Goal: Information Seeking & Learning: Learn about a topic

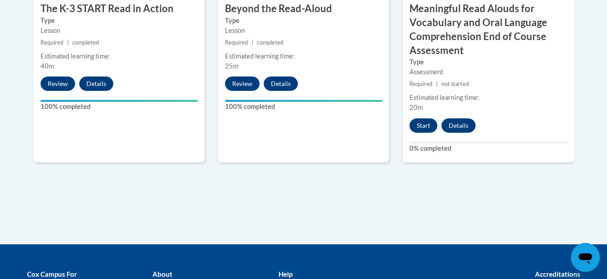
scroll to position [693, 0]
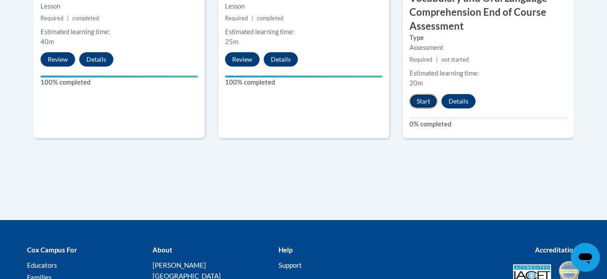
click at [423, 97] on button "Start" at bounding box center [423, 101] width 28 height 14
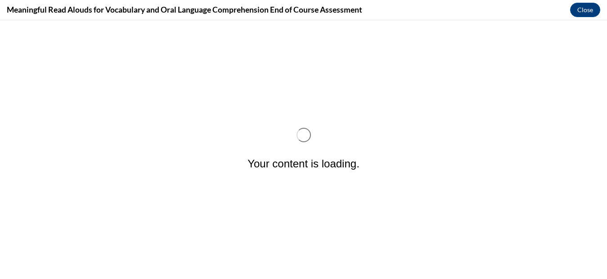
scroll to position [0, 0]
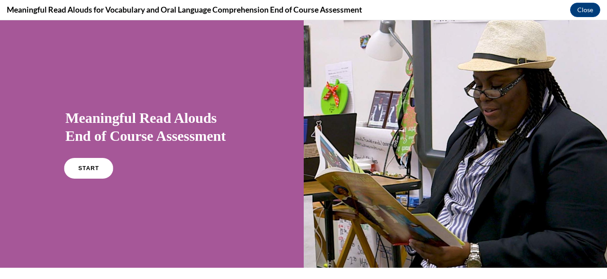
click at [89, 171] on link "START" at bounding box center [88, 168] width 49 height 21
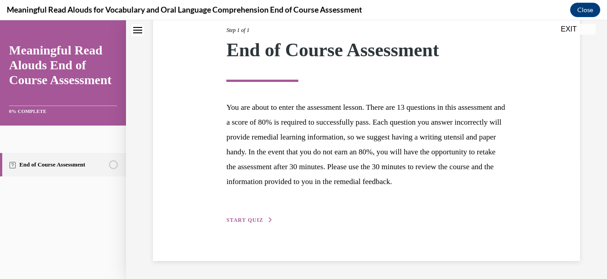
scroll to position [134, 0]
click at [255, 218] on span "START QUIZ" at bounding box center [244, 220] width 37 height 6
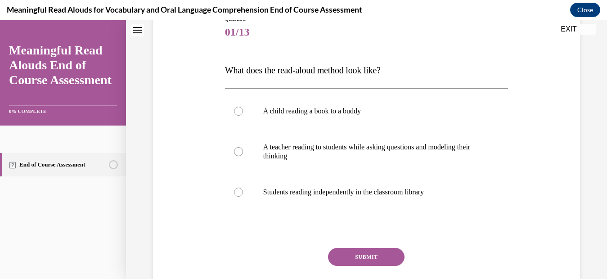
scroll to position [126, 0]
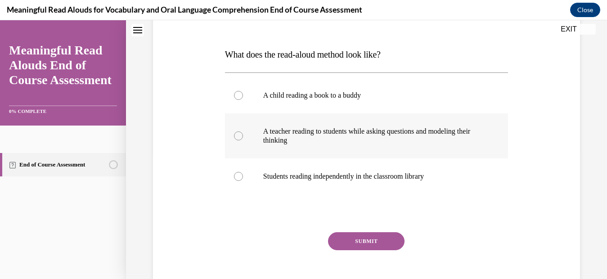
click at [241, 138] on div at bounding box center [238, 135] width 9 height 9
click at [241, 138] on input "A teacher reading to students while asking questions and modeling their thinking" at bounding box center [238, 135] width 9 height 9
radio input "true"
click at [346, 232] on button "SUBMIT" at bounding box center [366, 241] width 76 height 18
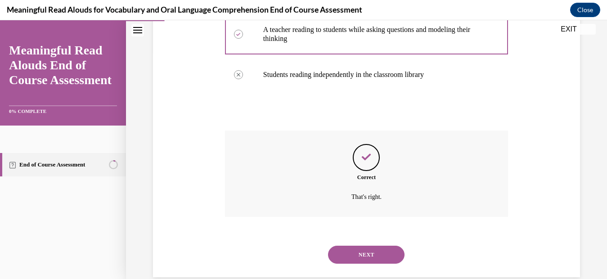
scroll to position [244, 0]
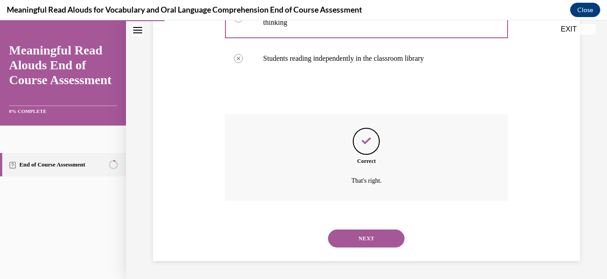
click at [392, 232] on button "NEXT" at bounding box center [366, 238] width 76 height 18
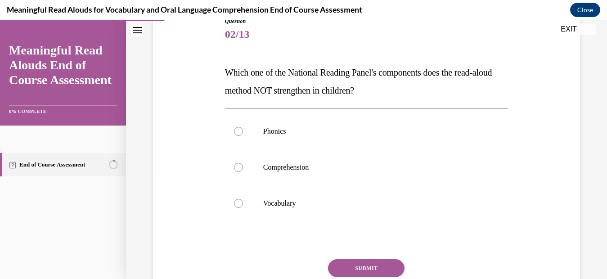
scroll to position [126, 0]
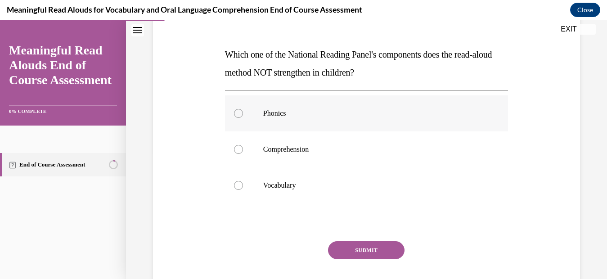
click at [237, 114] on div at bounding box center [238, 113] width 9 height 9
click at [237, 114] on input "Phonics" at bounding box center [238, 113] width 9 height 9
radio input "true"
click at [350, 247] on button "SUBMIT" at bounding box center [366, 250] width 76 height 18
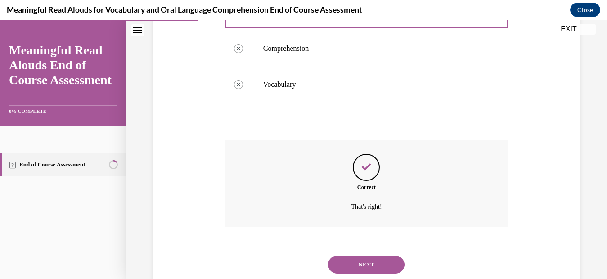
scroll to position [253, 0]
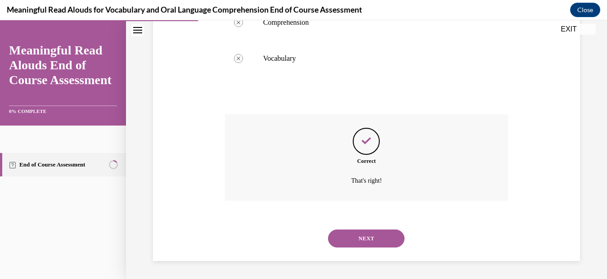
click at [336, 242] on button "NEXT" at bounding box center [366, 238] width 76 height 18
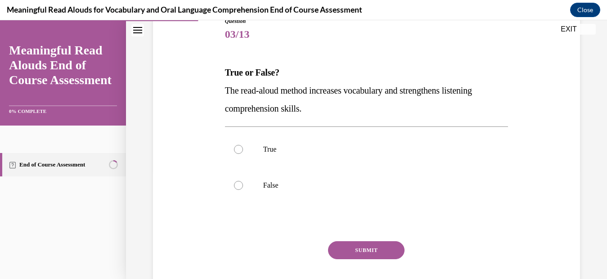
scroll to position [126, 0]
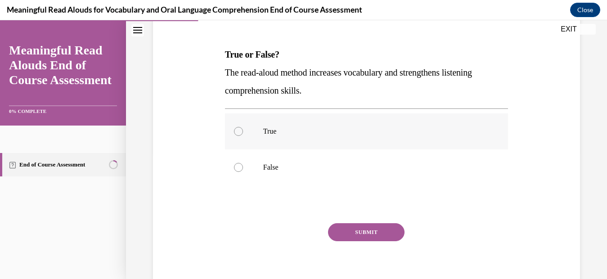
click at [240, 127] on div at bounding box center [238, 131] width 9 height 9
click at [240, 127] on input "True" at bounding box center [238, 131] width 9 height 9
radio input "true"
click at [354, 230] on button "SUBMIT" at bounding box center [366, 232] width 76 height 18
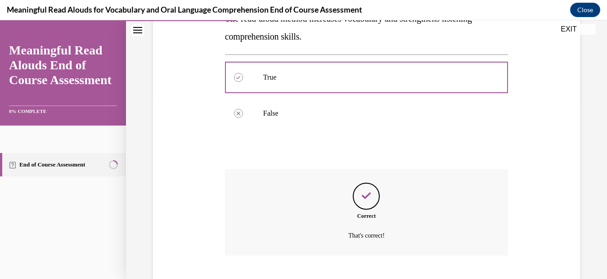
scroll to position [235, 0]
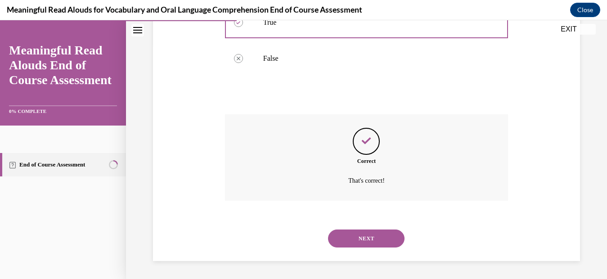
click at [354, 230] on button "NEXT" at bounding box center [366, 238] width 76 height 18
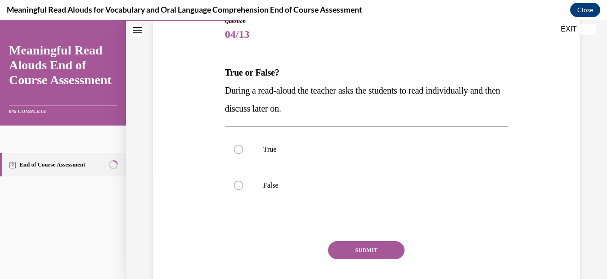
scroll to position [126, 0]
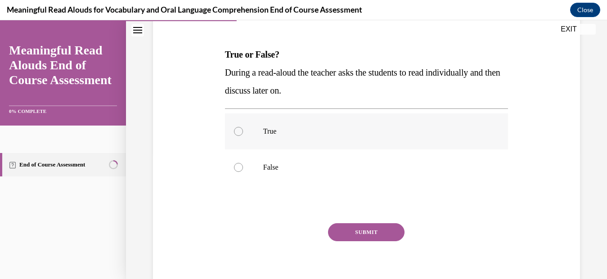
click at [239, 134] on div at bounding box center [238, 131] width 9 height 9
click at [239, 134] on input "True" at bounding box center [238, 131] width 9 height 9
radio input "true"
click at [345, 232] on button "SUBMIT" at bounding box center [366, 232] width 76 height 18
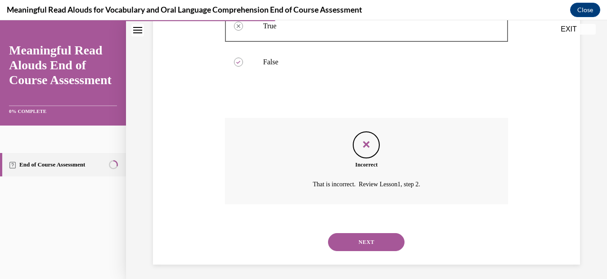
scroll to position [235, 0]
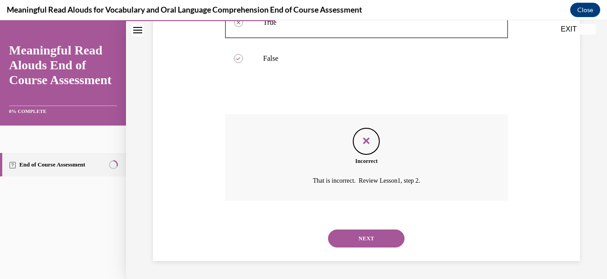
click at [364, 235] on button "NEXT" at bounding box center [366, 238] width 76 height 18
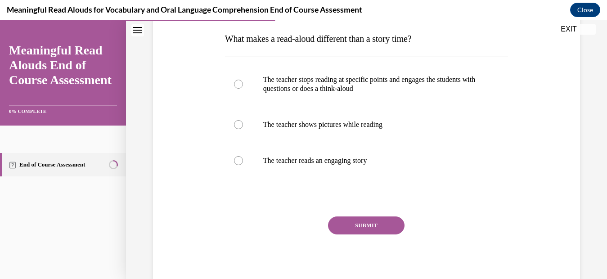
scroll to position [144, 0]
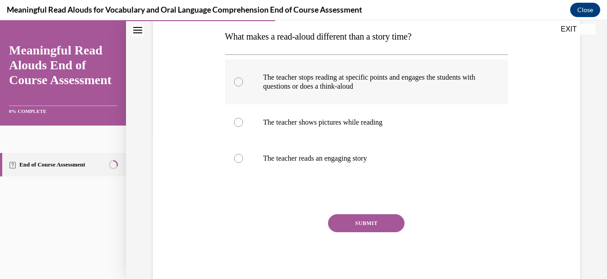
click at [242, 85] on label "The teacher stops reading at specific points and engages the students with ques…" at bounding box center [366, 81] width 283 height 45
click at [242, 85] on input "The teacher stops reading at specific points and engages the students with ques…" at bounding box center [238, 81] width 9 height 9
radio input "true"
click at [353, 216] on button "SUBMIT" at bounding box center [366, 223] width 76 height 18
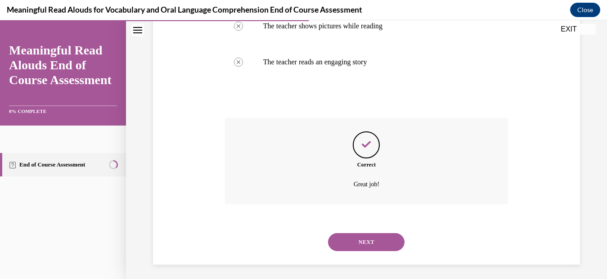
scroll to position [244, 0]
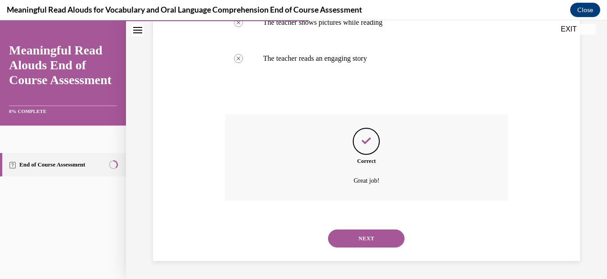
click at [353, 237] on button "NEXT" at bounding box center [366, 238] width 76 height 18
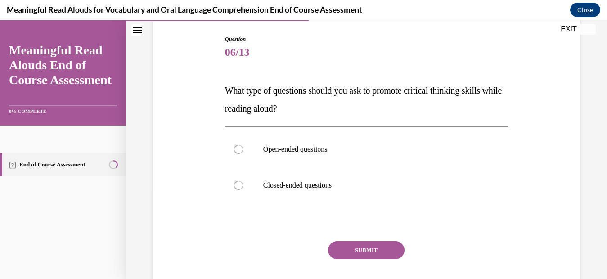
scroll to position [108, 0]
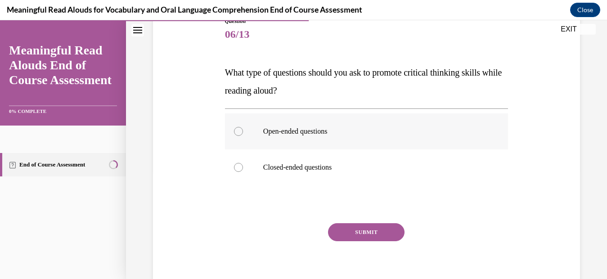
click at [238, 133] on div at bounding box center [238, 131] width 9 height 9
click at [238, 133] on input "Open-ended questions" at bounding box center [238, 131] width 9 height 9
radio input "true"
click at [338, 223] on button "SUBMIT" at bounding box center [366, 232] width 76 height 18
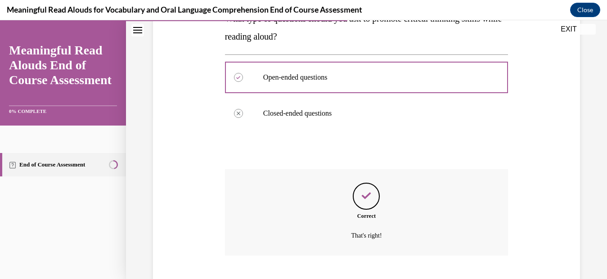
scroll to position [217, 0]
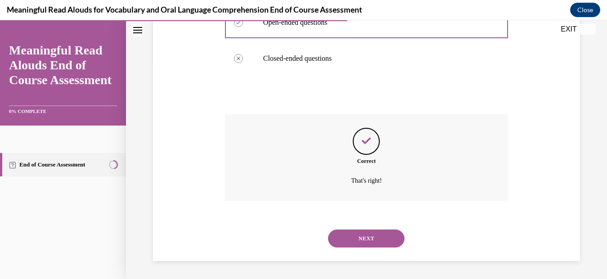
click at [352, 238] on button "NEXT" at bounding box center [366, 238] width 76 height 18
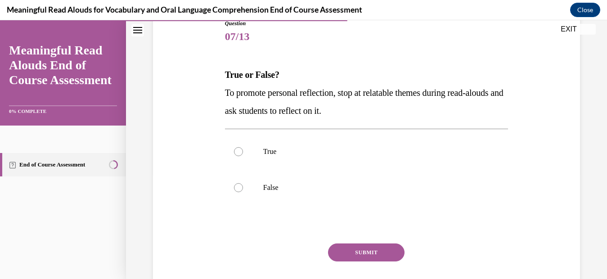
scroll to position [108, 0]
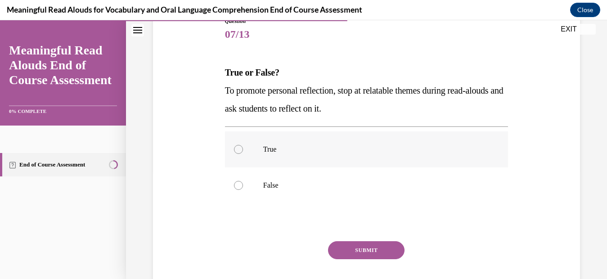
click at [238, 151] on div at bounding box center [238, 149] width 9 height 9
click at [238, 151] on input "True" at bounding box center [238, 149] width 9 height 9
radio input "true"
click at [366, 250] on button "SUBMIT" at bounding box center [366, 250] width 76 height 18
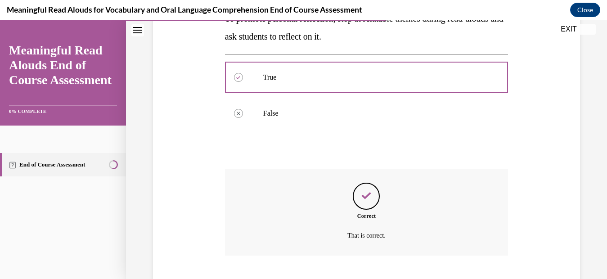
scroll to position [235, 0]
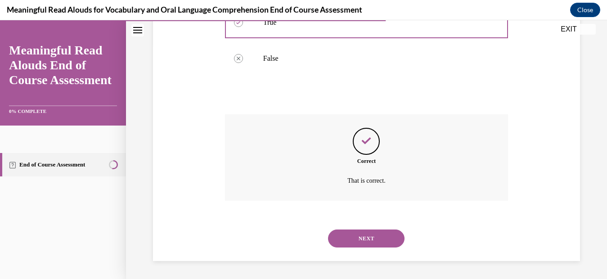
click at [366, 237] on button "NEXT" at bounding box center [366, 238] width 76 height 18
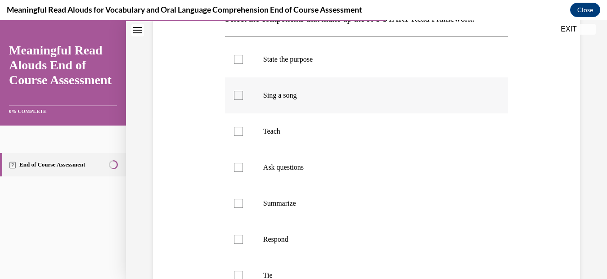
scroll to position [180, 0]
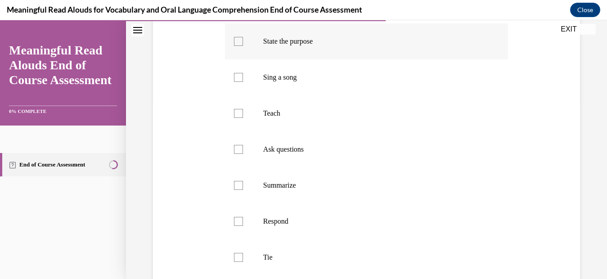
click at [240, 40] on div at bounding box center [238, 41] width 9 height 9
click at [240, 40] on input "State the purpose" at bounding box center [238, 41] width 9 height 9
checkbox input "true"
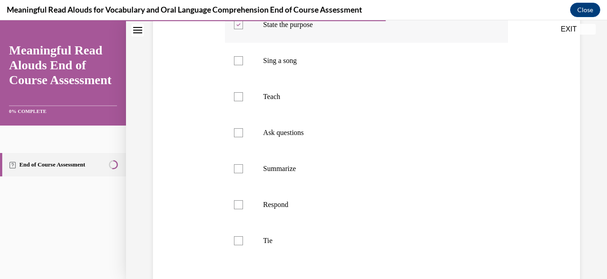
scroll to position [198, 0]
click at [232, 93] on label "Teach" at bounding box center [366, 95] width 283 height 36
click at [234, 93] on input "Teach" at bounding box center [238, 95] width 9 height 9
checkbox input "true"
click at [239, 130] on div at bounding box center [238, 131] width 9 height 9
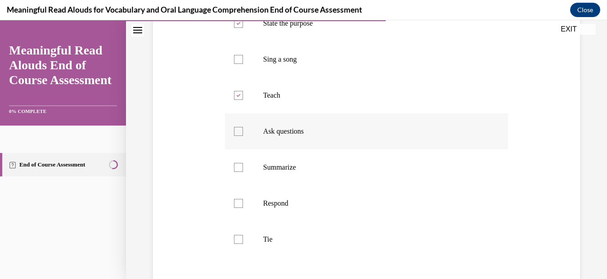
click at [239, 130] on input "Ask questions" at bounding box center [238, 131] width 9 height 9
checkbox input "true"
click at [237, 168] on div at bounding box center [238, 167] width 9 height 9
click at [237, 168] on input "Summarize" at bounding box center [238, 167] width 9 height 9
checkbox input "true"
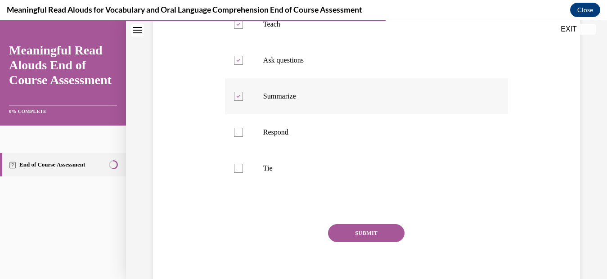
scroll to position [270, 0]
click at [238, 131] on div at bounding box center [238, 131] width 9 height 9
click at [238, 131] on input "Respond" at bounding box center [238, 131] width 9 height 9
checkbox input "true"
click at [349, 229] on button "SUBMIT" at bounding box center [366, 232] width 76 height 18
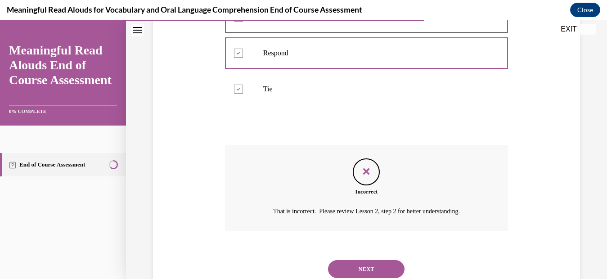
scroll to position [379, 0]
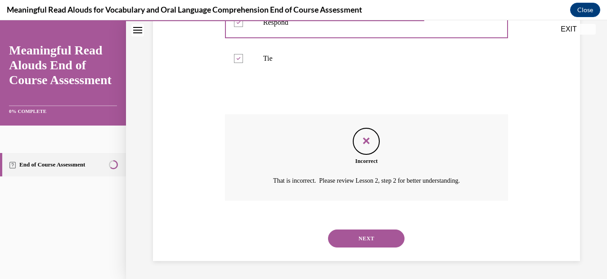
click at [341, 230] on button "NEXT" at bounding box center [366, 238] width 76 height 18
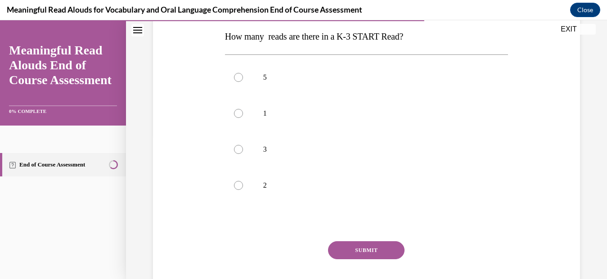
scroll to position [162, 0]
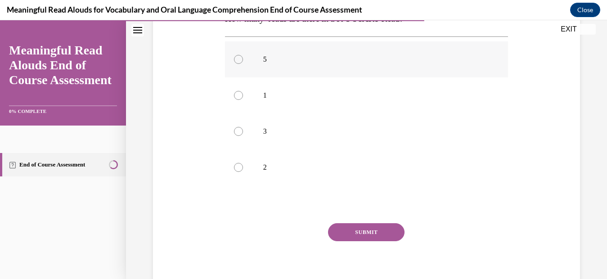
click at [237, 56] on div at bounding box center [238, 59] width 9 height 9
click at [237, 56] on input "5" at bounding box center [238, 59] width 9 height 9
radio input "true"
click at [356, 228] on button "SUBMIT" at bounding box center [366, 232] width 76 height 18
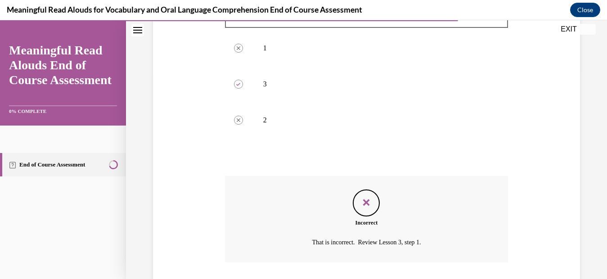
scroll to position [271, 0]
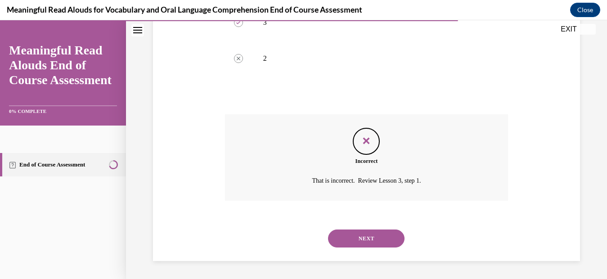
click at [360, 232] on button "NEXT" at bounding box center [366, 238] width 76 height 18
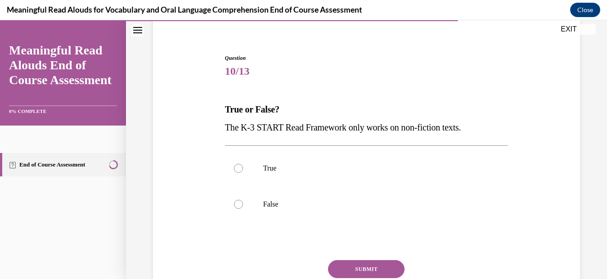
scroll to position [72, 0]
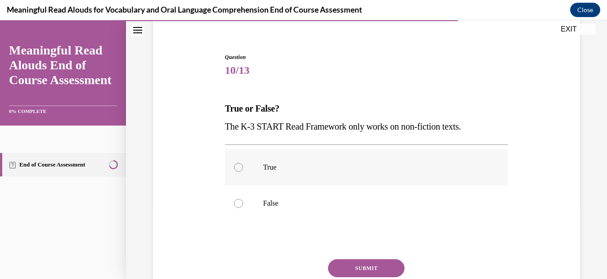
click at [239, 165] on div at bounding box center [238, 167] width 9 height 9
click at [239, 165] on input "True" at bounding box center [238, 167] width 9 height 9
radio input "true"
click at [371, 267] on button "SUBMIT" at bounding box center [366, 268] width 76 height 18
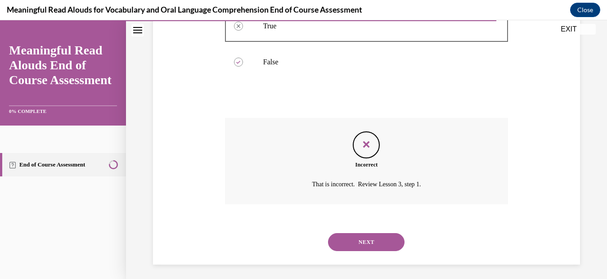
scroll to position [217, 0]
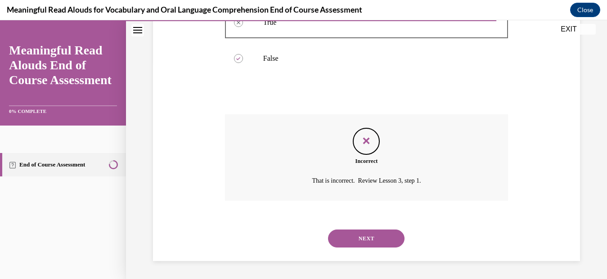
click at [365, 242] on button "NEXT" at bounding box center [366, 238] width 76 height 18
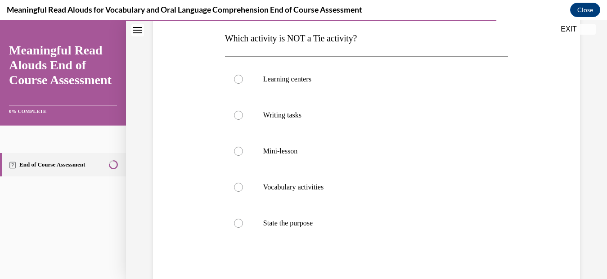
scroll to position [144, 0]
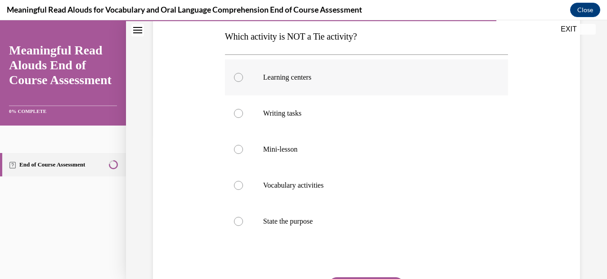
click at [239, 73] on div at bounding box center [238, 77] width 9 height 9
click at [239, 73] on input "Learning centers" at bounding box center [238, 77] width 9 height 9
radio input "true"
click at [585, 233] on div "Question 11/13 Which activity is NOT a Tie activity? Learning centers Writing t…" at bounding box center [366, 137] width 481 height 464
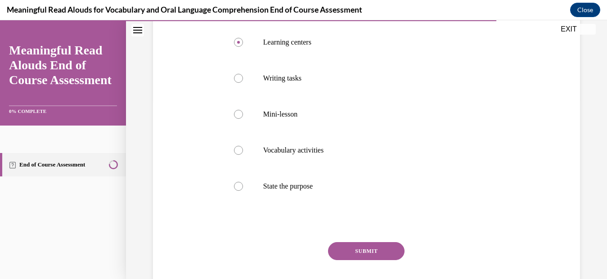
scroll to position [180, 0]
click at [397, 246] on button "SUBMIT" at bounding box center [366, 250] width 76 height 18
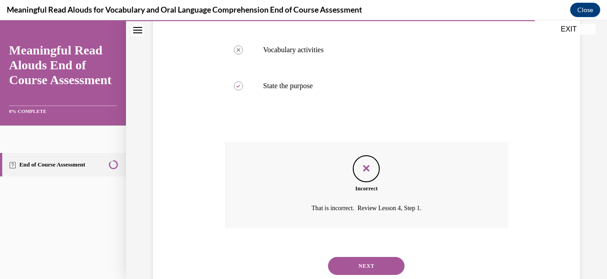
scroll to position [307, 0]
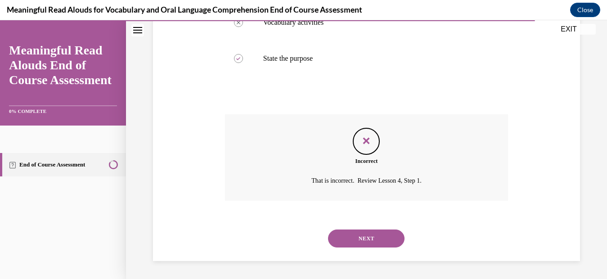
click at [371, 233] on button "NEXT" at bounding box center [366, 238] width 76 height 18
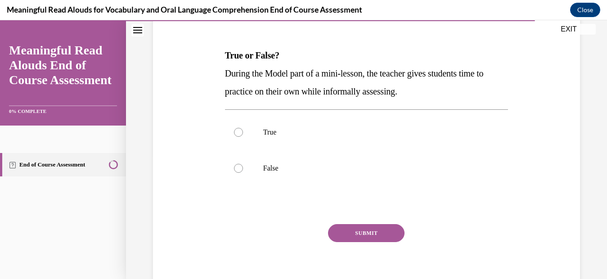
scroll to position [126, 0]
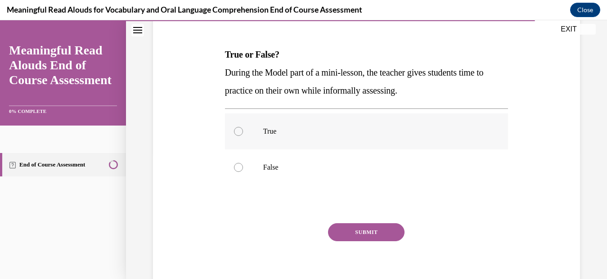
click at [241, 131] on div at bounding box center [238, 131] width 9 height 9
click at [241, 131] on input "True" at bounding box center [238, 131] width 9 height 9
radio input "true"
click at [369, 232] on button "SUBMIT" at bounding box center [366, 232] width 76 height 18
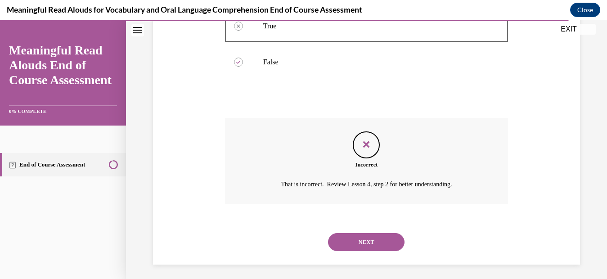
scroll to position [235, 0]
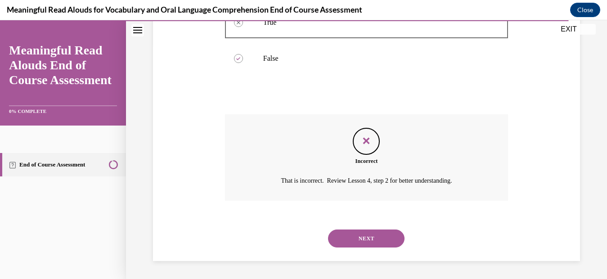
click at [369, 232] on button "NEXT" at bounding box center [366, 238] width 76 height 18
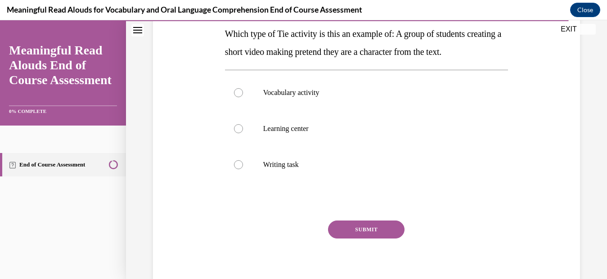
scroll to position [162, 0]
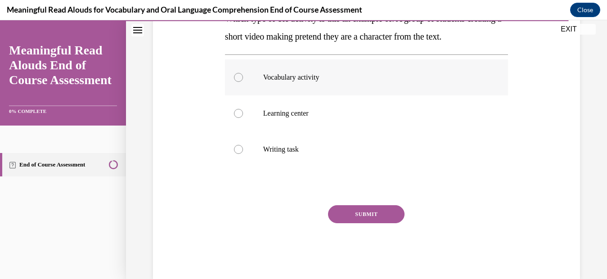
click at [235, 78] on div at bounding box center [238, 77] width 9 height 9
click at [235, 78] on input "Vocabulary activity" at bounding box center [238, 77] width 9 height 9
radio input "true"
click at [353, 207] on button "SUBMIT" at bounding box center [366, 214] width 76 height 18
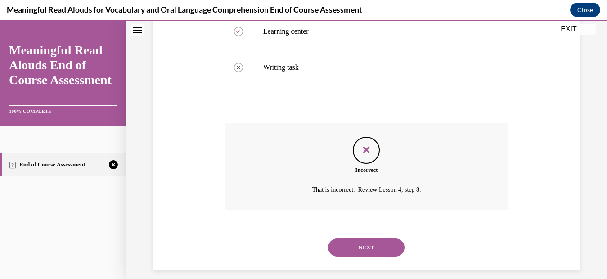
scroll to position [253, 0]
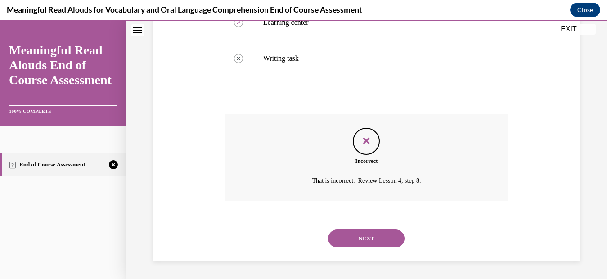
click at [341, 240] on button "NEXT" at bounding box center [366, 238] width 76 height 18
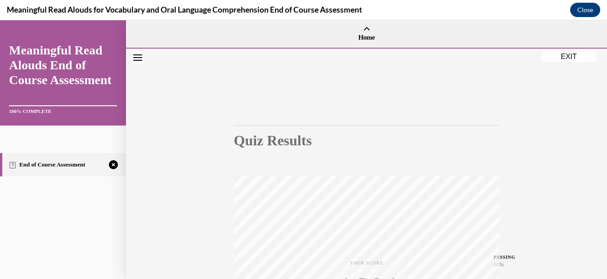
click at [520, 140] on div "Quiz Results PASSING 80% Your score 46% Failed PASSING 80% Your score Your scor…" at bounding box center [366, 265] width 481 height 433
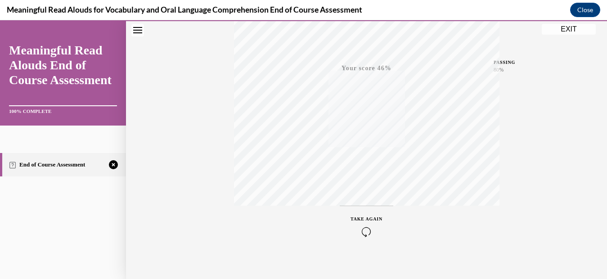
scroll to position [202, 0]
click at [375, 210] on span "TAKE AGAIN" at bounding box center [366, 211] width 32 height 5
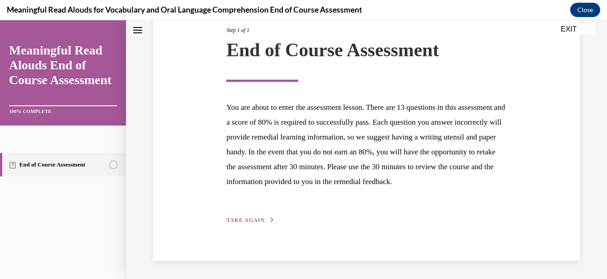
scroll to position [134, 0]
click at [245, 218] on span "TAKE AGAIN" at bounding box center [245, 220] width 38 height 6
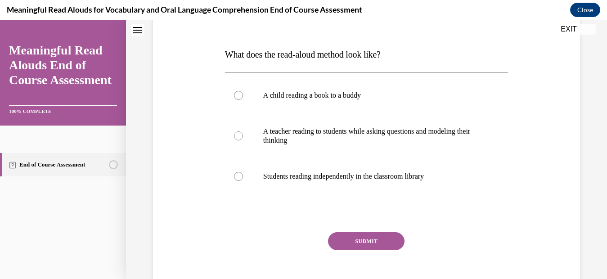
scroll to position [144, 0]
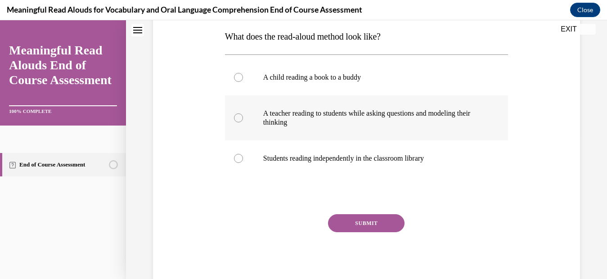
click at [238, 121] on div at bounding box center [238, 117] width 9 height 9
click at [238, 121] on input "A teacher reading to students while asking questions and modeling their thinking" at bounding box center [238, 117] width 9 height 9
radio input "true"
click at [350, 216] on button "SUBMIT" at bounding box center [366, 223] width 76 height 18
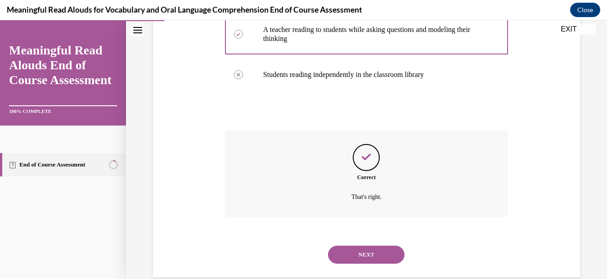
scroll to position [244, 0]
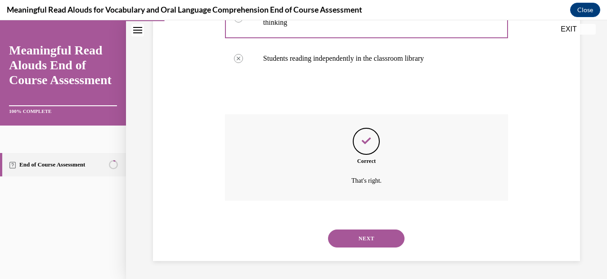
click at [352, 234] on button "NEXT" at bounding box center [366, 238] width 76 height 18
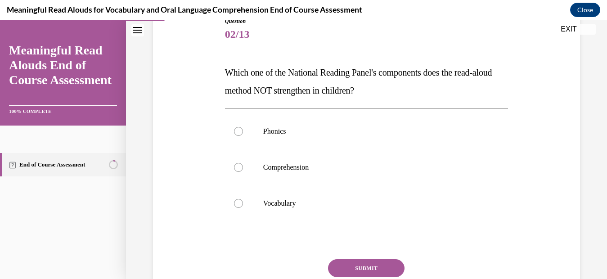
scroll to position [126, 0]
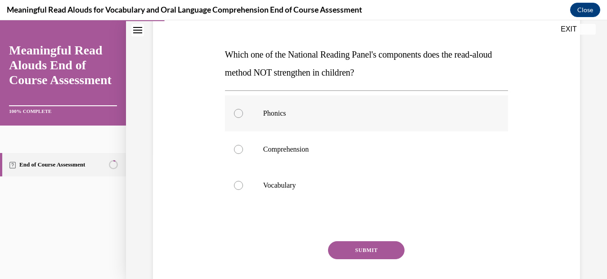
click at [236, 117] on label "Phonics" at bounding box center [366, 113] width 283 height 36
click at [236, 117] on input "Phonics" at bounding box center [238, 113] width 9 height 9
radio input "true"
click at [350, 247] on button "SUBMIT" at bounding box center [366, 250] width 76 height 18
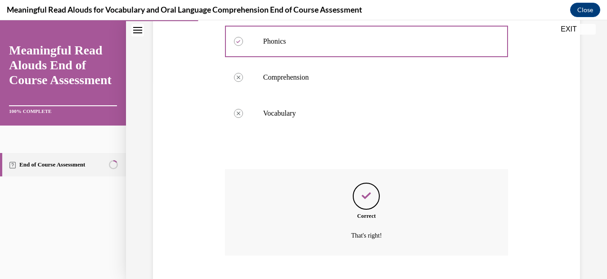
scroll to position [253, 0]
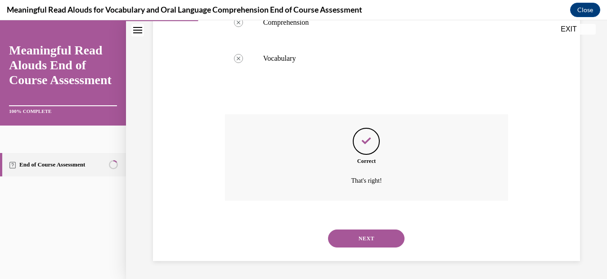
click at [361, 232] on button "NEXT" at bounding box center [366, 238] width 76 height 18
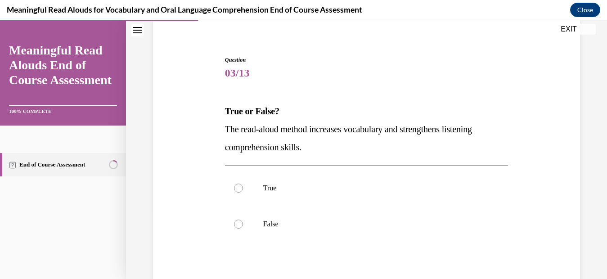
scroll to position [72, 0]
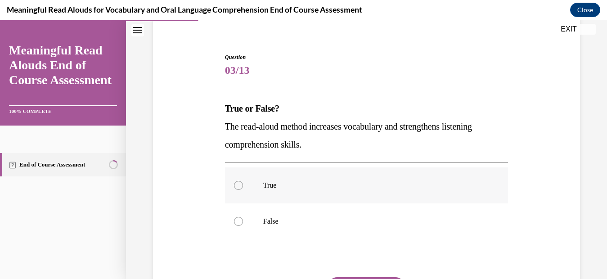
click at [236, 189] on label "True" at bounding box center [366, 185] width 283 height 36
click at [236, 189] on input "True" at bounding box center [238, 185] width 9 height 9
radio input "true"
click at [234, 217] on input "False" at bounding box center [238, 221] width 9 height 9
radio input "true"
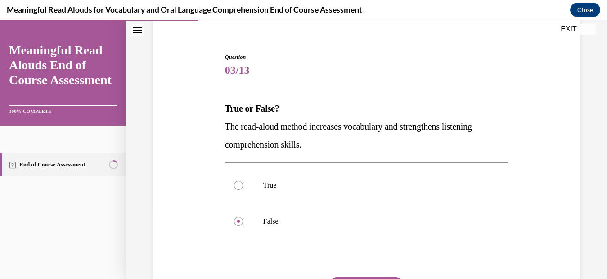
click at [234, 181] on input "True" at bounding box center [238, 185] width 9 height 9
radio input "true"
click at [597, 180] on div "Question 03/13 True or False? The read-aloud method increases vocabulary and st…" at bounding box center [366, 173] width 481 height 392
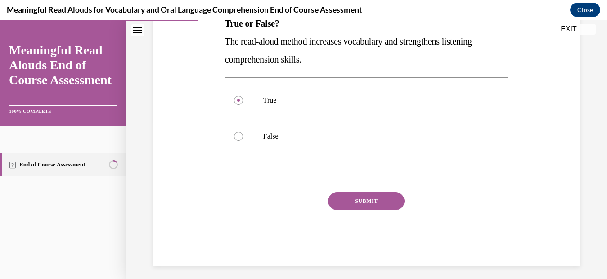
scroll to position [162, 0]
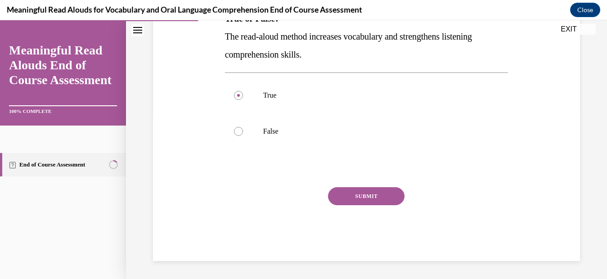
click at [384, 194] on button "SUBMIT" at bounding box center [366, 196] width 76 height 18
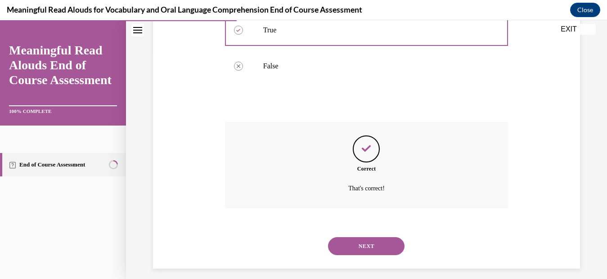
scroll to position [235, 0]
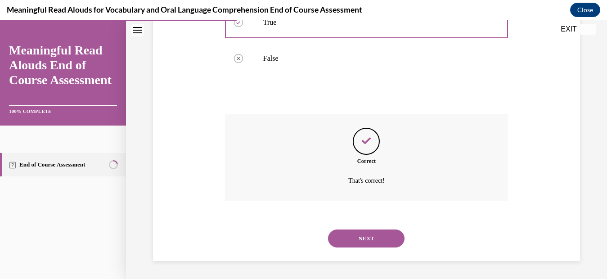
click at [371, 234] on button "NEXT" at bounding box center [366, 238] width 76 height 18
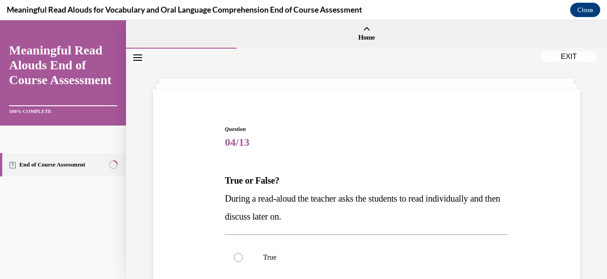
click at [594, 194] on div "Question 04/13 True or False? During a read-aloud the teacher asks the students…" at bounding box center [366, 245] width 481 height 392
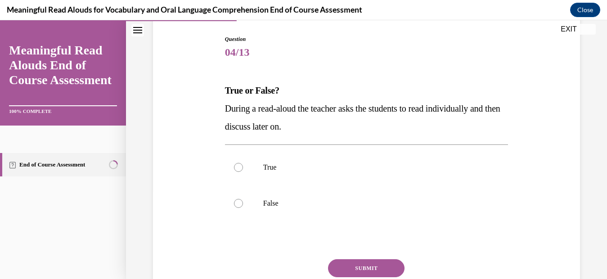
scroll to position [108, 0]
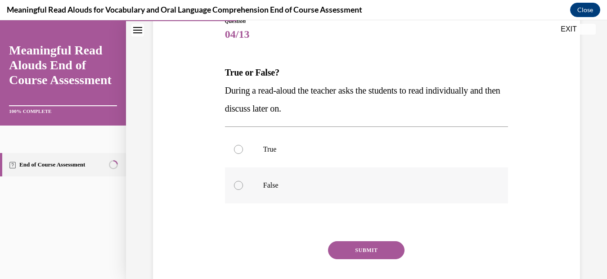
click at [242, 182] on label "False" at bounding box center [366, 185] width 283 height 36
click at [242, 182] on input "False" at bounding box center [238, 185] width 9 height 9
radio input "true"
click at [375, 244] on button "SUBMIT" at bounding box center [366, 250] width 76 height 18
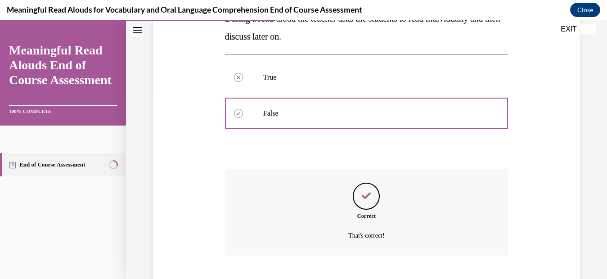
scroll to position [235, 0]
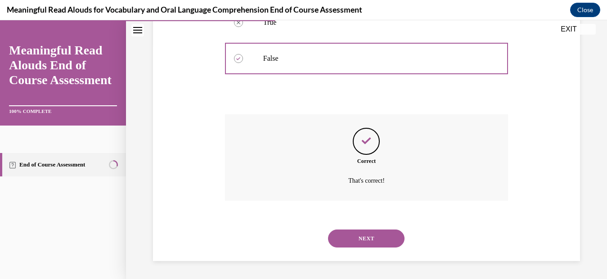
click at [385, 243] on button "NEXT" at bounding box center [366, 238] width 76 height 18
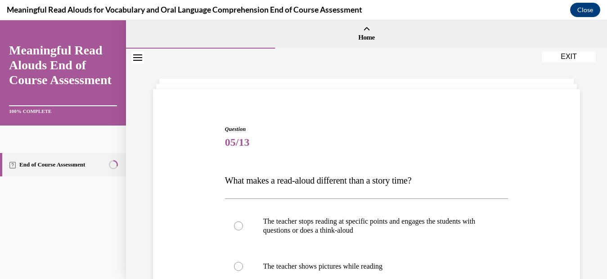
click at [590, 158] on div "Question 05/13 What makes a read-aloud different than a story time? The teacher…" at bounding box center [366, 249] width 481 height 401
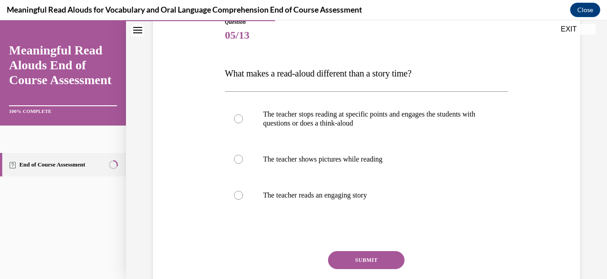
scroll to position [108, 0]
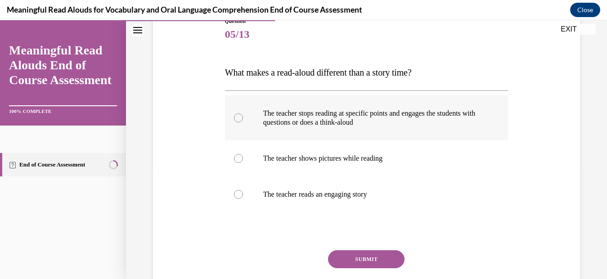
click at [235, 125] on label "The teacher stops reading at specific points and engages the students with ques…" at bounding box center [366, 117] width 283 height 45
click at [235, 122] on input "The teacher stops reading at specific points and engages the students with ques…" at bounding box center [238, 117] width 9 height 9
radio input "true"
click at [351, 262] on button "SUBMIT" at bounding box center [366, 259] width 76 height 18
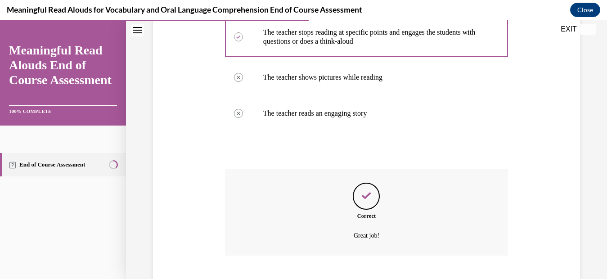
scroll to position [244, 0]
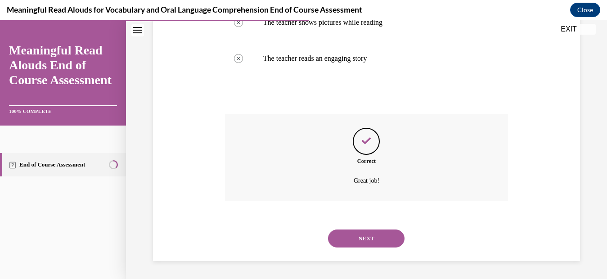
click at [378, 233] on button "NEXT" at bounding box center [366, 238] width 76 height 18
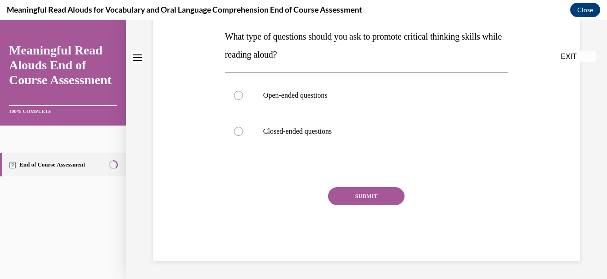
scroll to position [0, 0]
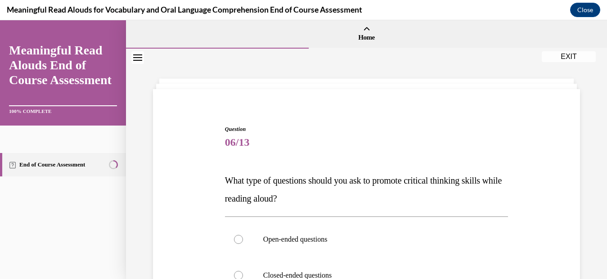
click at [586, 146] on div "Question 06/13 What type of questions should you ask to promote critical thinki…" at bounding box center [366, 236] width 481 height 374
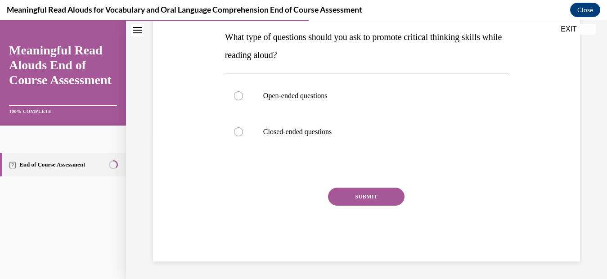
scroll to position [144, 0]
click at [237, 91] on div at bounding box center [238, 95] width 9 height 9
click at [237, 91] on input "Open-ended questions" at bounding box center [238, 95] width 9 height 9
radio input "true"
click at [368, 191] on button "SUBMIT" at bounding box center [366, 196] width 76 height 18
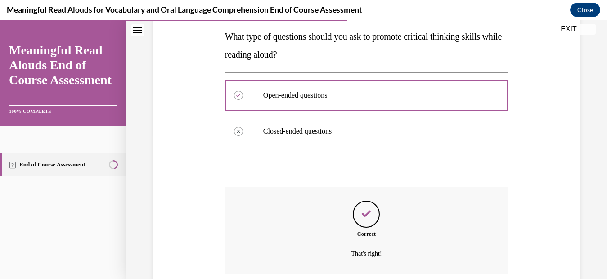
scroll to position [217, 0]
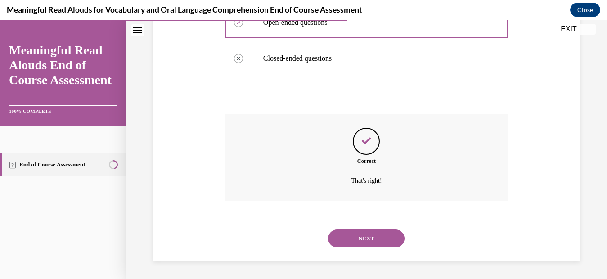
click at [366, 230] on button "NEXT" at bounding box center [366, 238] width 76 height 18
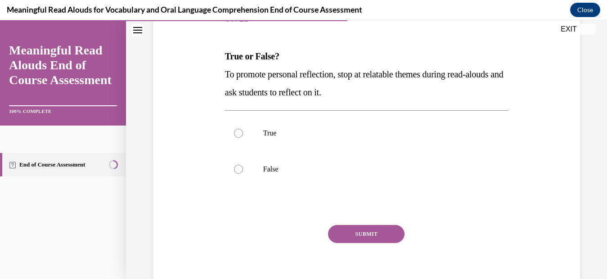
scroll to position [126, 0]
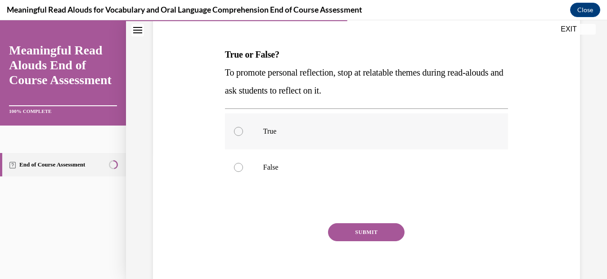
click at [237, 127] on div at bounding box center [238, 131] width 9 height 9
click at [237, 127] on input "True" at bounding box center [238, 131] width 9 height 9
radio input "true"
click at [353, 229] on button "SUBMIT" at bounding box center [366, 232] width 76 height 18
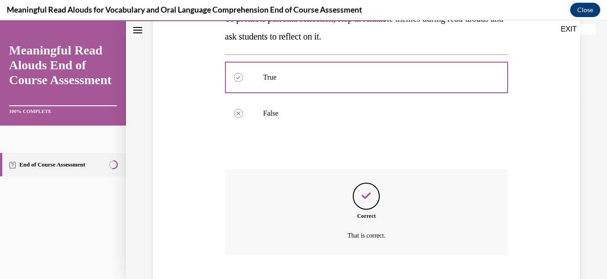
scroll to position [235, 0]
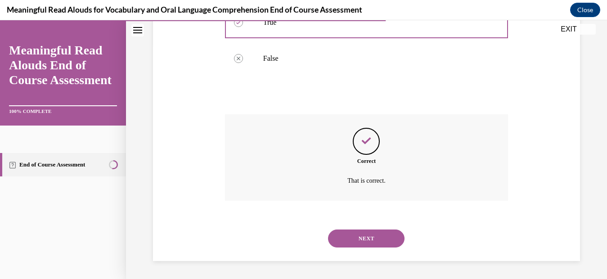
click at [357, 234] on button "NEXT" at bounding box center [366, 238] width 76 height 18
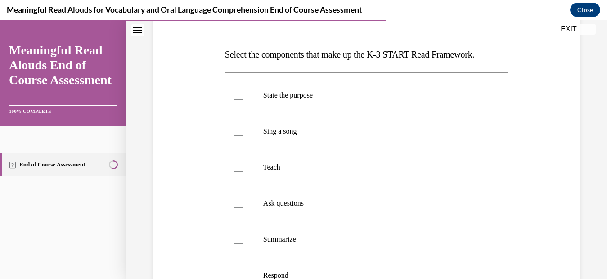
scroll to position [144, 0]
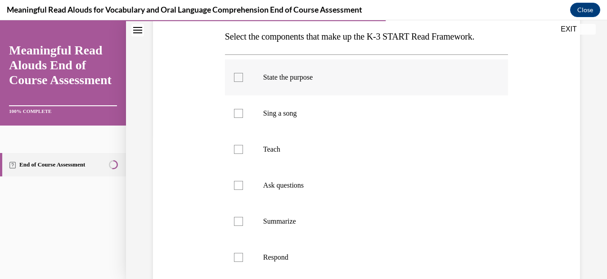
click at [243, 76] on label "State the purpose" at bounding box center [366, 77] width 283 height 36
click at [243, 76] on input "State the purpose" at bounding box center [238, 77] width 9 height 9
checkbox input "true"
click at [238, 153] on div at bounding box center [238, 149] width 9 height 9
click at [238, 153] on input "Teach" at bounding box center [238, 149] width 9 height 9
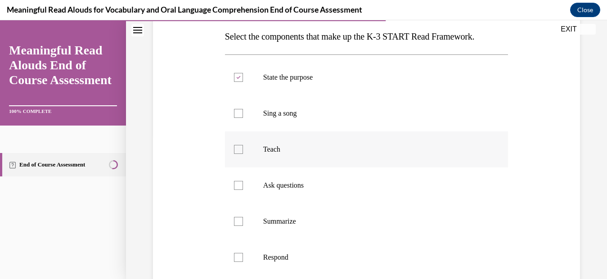
checkbox input "true"
click at [239, 187] on div at bounding box center [238, 185] width 9 height 9
click at [239, 187] on input "Ask questions" at bounding box center [238, 185] width 9 height 9
checkbox input "true"
click at [594, 185] on div "Question 08/13 Select the components that make up the K-3 START Read Framework.…" at bounding box center [366, 173] width 481 height 536
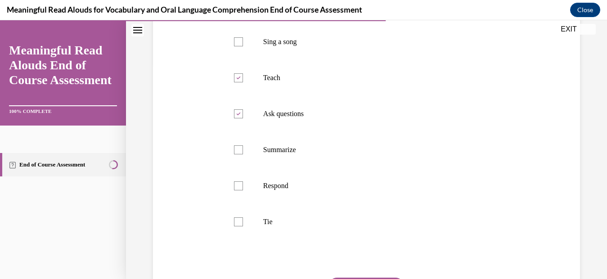
scroll to position [216, 0]
click at [237, 154] on label "Summarize" at bounding box center [366, 149] width 283 height 36
click at [237, 154] on input "Summarize" at bounding box center [238, 149] width 9 height 9
checkbox input "true"
click at [240, 185] on div at bounding box center [238, 185] width 9 height 9
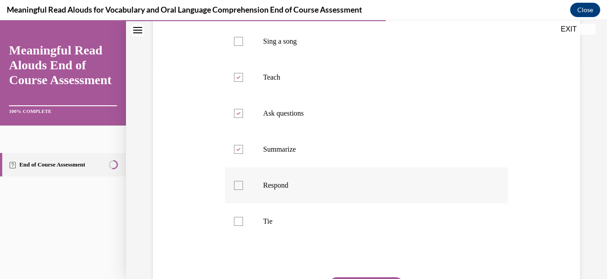
click at [240, 185] on input "Respond" at bounding box center [238, 185] width 9 height 9
checkbox input "true"
click at [234, 221] on div at bounding box center [238, 221] width 9 height 9
click at [234, 221] on input "Tie" at bounding box center [238, 221] width 9 height 9
checkbox input "true"
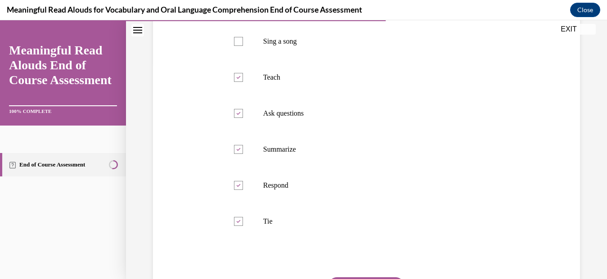
click at [602, 185] on div "Home Question 07/13 True or False? To promote personal reflection, stop at rela…" at bounding box center [366, 149] width 481 height 259
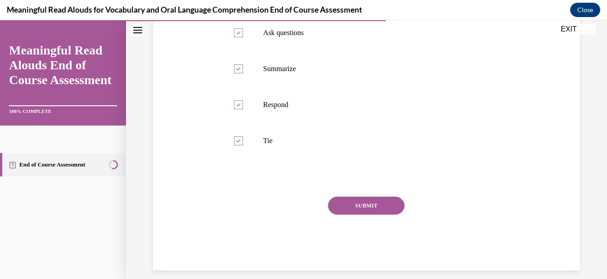
scroll to position [306, 0]
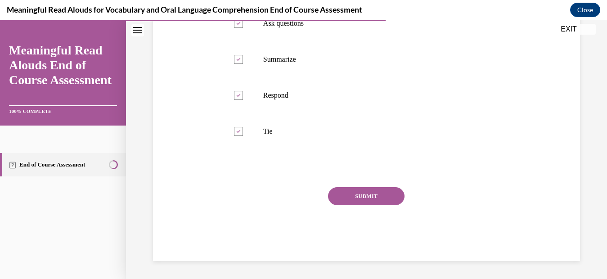
click at [385, 195] on button "SUBMIT" at bounding box center [366, 196] width 76 height 18
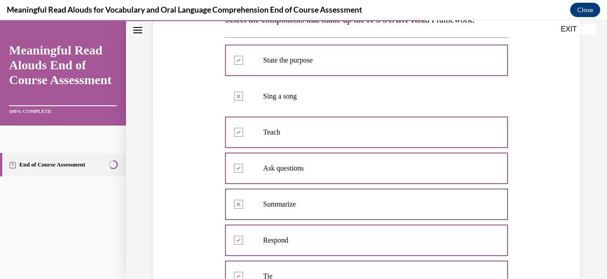
scroll to position [163, 0]
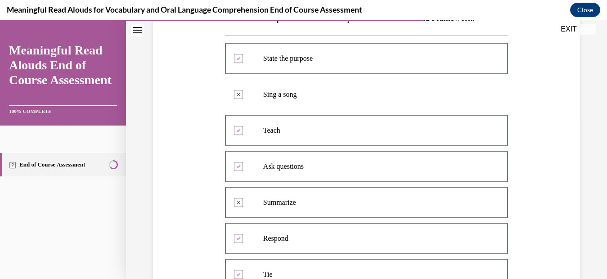
click at [593, 99] on div "Question 08/13 Select the components that make up the K-3 START Read Framework.…" at bounding box center [366, 190] width 481 height 609
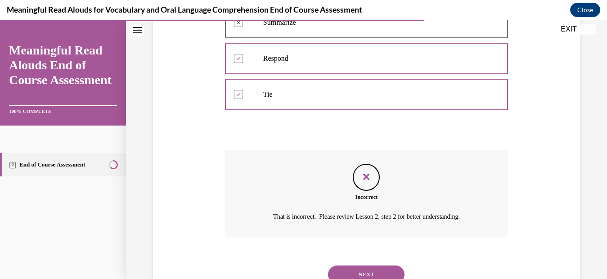
scroll to position [379, 0]
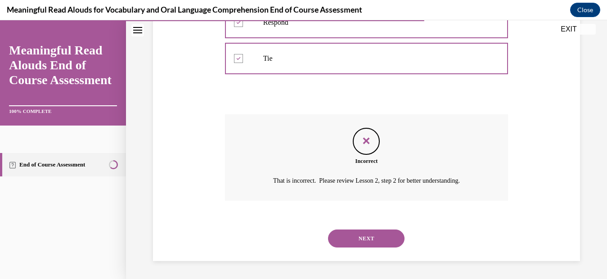
click at [390, 233] on button "NEXT" at bounding box center [366, 238] width 76 height 18
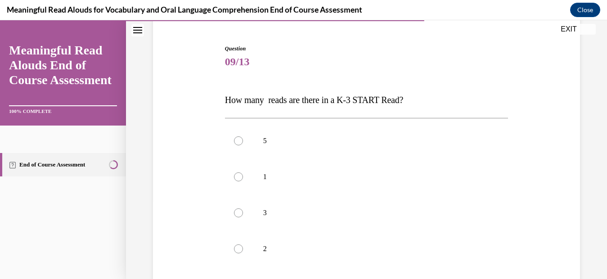
scroll to position [90, 0]
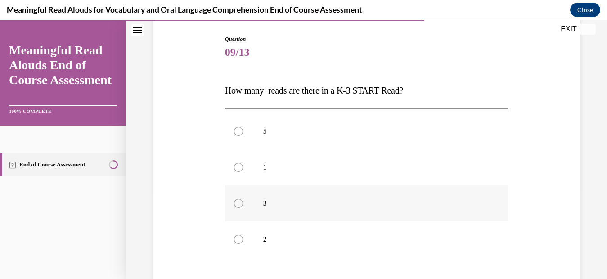
click at [241, 208] on label "3" at bounding box center [366, 203] width 283 height 36
click at [241, 208] on input "3" at bounding box center [238, 203] width 9 height 9
radio input "true"
click at [592, 151] on div "Question 09/13 How many reads are there in a K-3 START Read? 5 1 3 2 Correct Th…" at bounding box center [366, 173] width 481 height 428
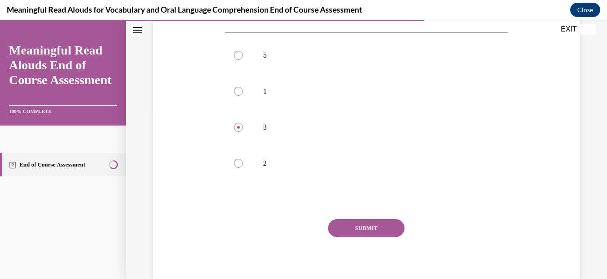
scroll to position [198, 0]
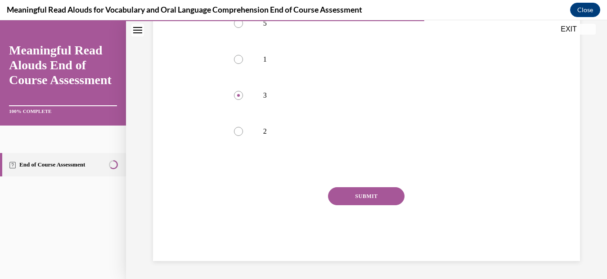
click at [376, 194] on button "SUBMIT" at bounding box center [366, 196] width 76 height 18
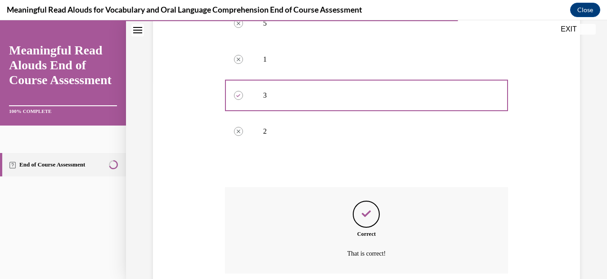
scroll to position [271, 0]
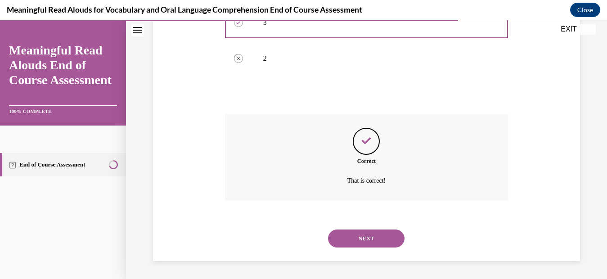
click at [363, 235] on button "NEXT" at bounding box center [366, 238] width 76 height 18
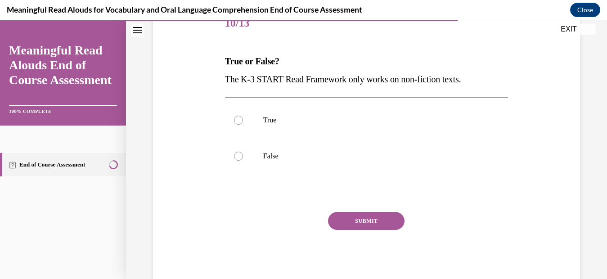
scroll to position [144, 0]
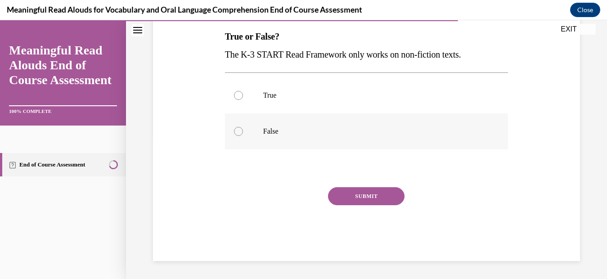
click at [241, 131] on div at bounding box center [238, 131] width 9 height 9
click at [241, 131] on input "False" at bounding box center [238, 131] width 9 height 9
radio input "true"
click at [343, 188] on button "SUBMIT" at bounding box center [366, 196] width 76 height 18
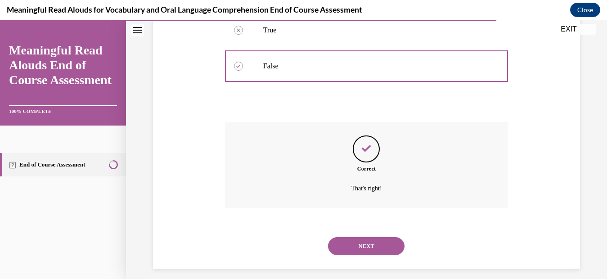
scroll to position [217, 0]
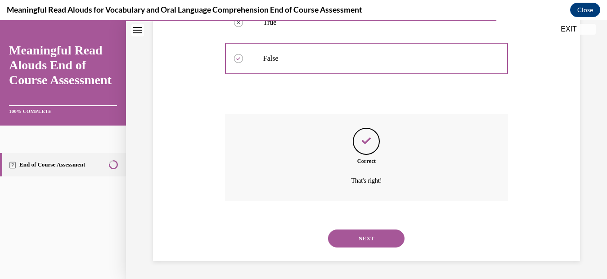
click at [363, 235] on button "NEXT" at bounding box center [366, 238] width 76 height 18
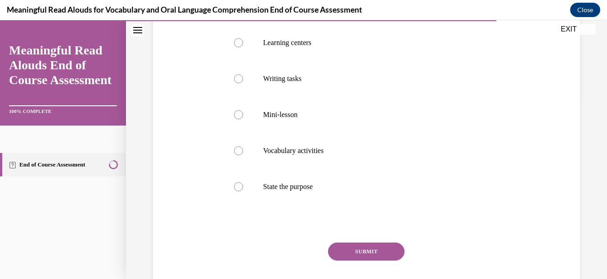
scroll to position [180, 0]
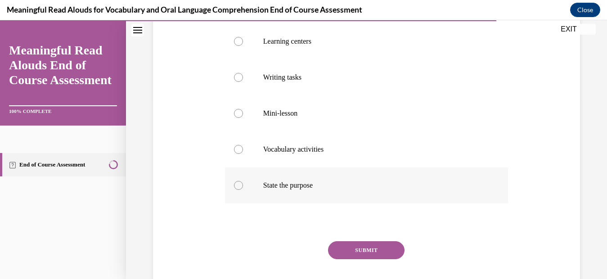
click at [238, 187] on div at bounding box center [238, 185] width 9 height 9
click at [238, 187] on input "State the purpose" at bounding box center [238, 185] width 9 height 9
radio input "true"
click at [351, 248] on button "SUBMIT" at bounding box center [366, 250] width 76 height 18
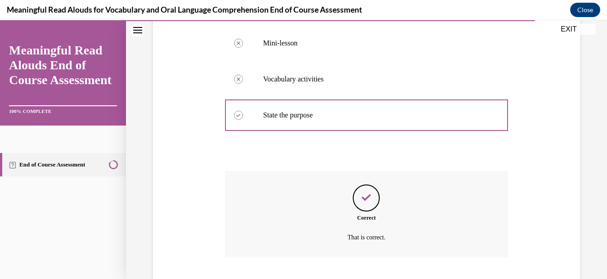
scroll to position [307, 0]
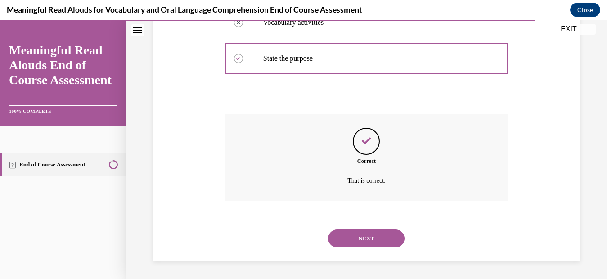
click at [370, 245] on button "NEXT" at bounding box center [366, 238] width 76 height 18
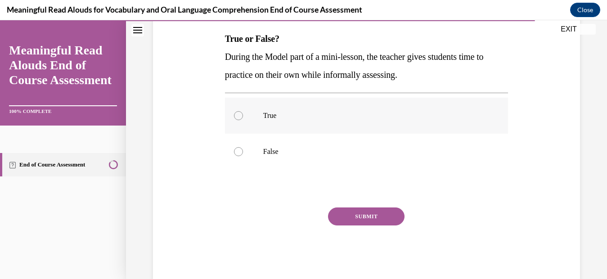
scroll to position [144, 0]
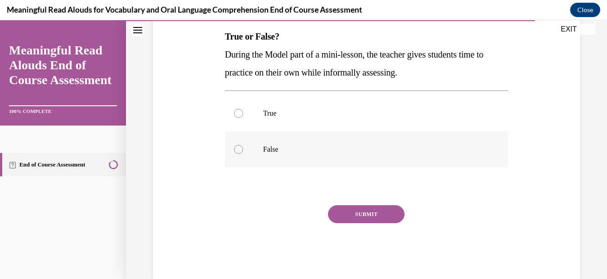
click at [241, 153] on label "False" at bounding box center [366, 149] width 283 height 36
click at [241, 153] on input "False" at bounding box center [238, 149] width 9 height 9
radio input "true"
click at [374, 209] on button "SUBMIT" at bounding box center [366, 214] width 76 height 18
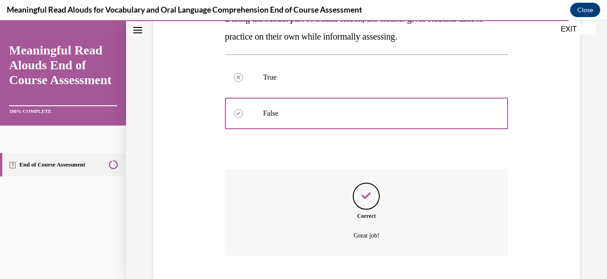
scroll to position [235, 0]
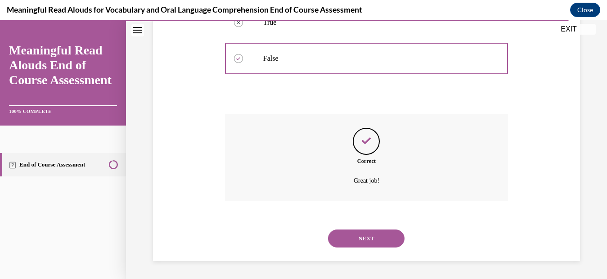
click at [371, 232] on button "NEXT" at bounding box center [366, 238] width 76 height 18
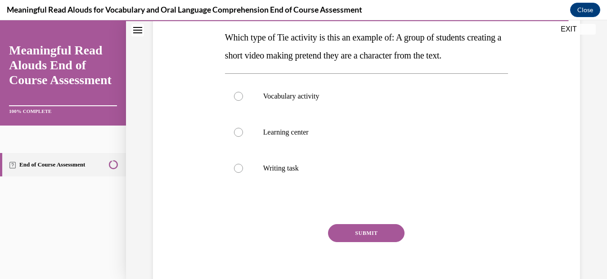
scroll to position [144, 0]
click at [238, 135] on div at bounding box center [238, 131] width 9 height 9
click at [238, 135] on input "Learning center" at bounding box center [238, 131] width 9 height 9
radio input "true"
click at [341, 228] on button "SUBMIT" at bounding box center [366, 232] width 76 height 18
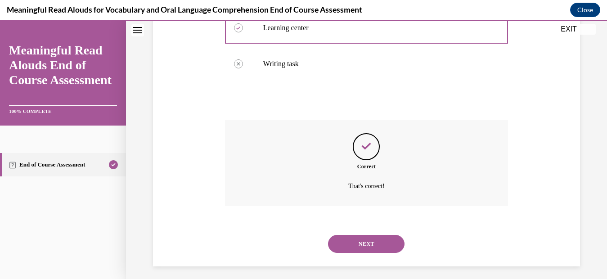
scroll to position [253, 0]
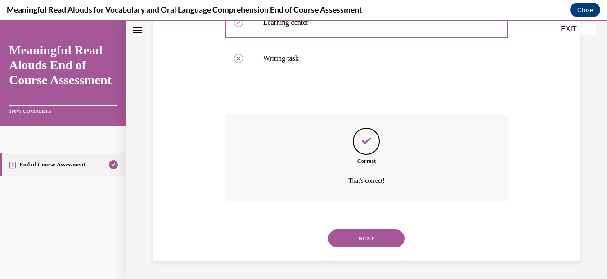
click at [350, 232] on button "NEXT" at bounding box center [366, 238] width 76 height 18
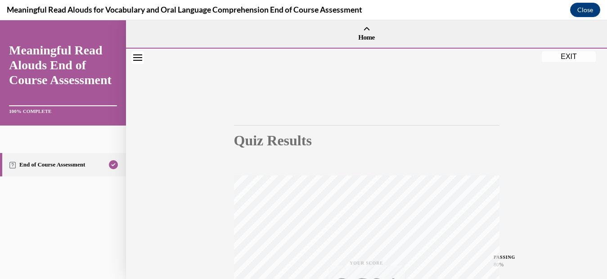
click at [400, 149] on div "Quiz Results PASSING 80% Your score 92% Passed PASSING 80% Your score Your scor…" at bounding box center [366, 265] width 265 height 352
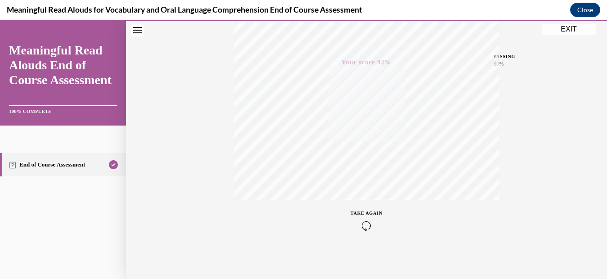
scroll to position [202, 0]
click at [571, 29] on button "EXIT" at bounding box center [568, 29] width 54 height 11
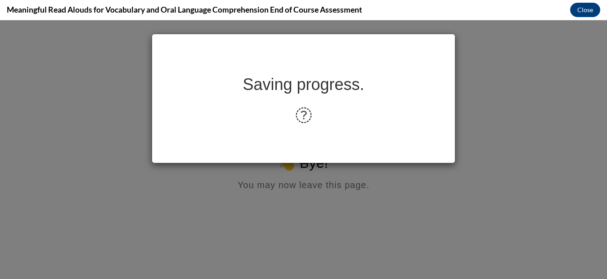
scroll to position [0, 0]
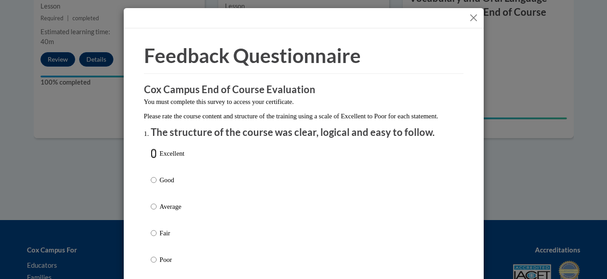
click at [154, 158] on input "Excellent" at bounding box center [154, 153] width 6 height 10
radio input "true"
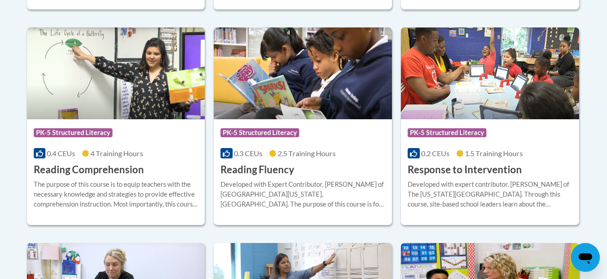
scroll to position [845, 0]
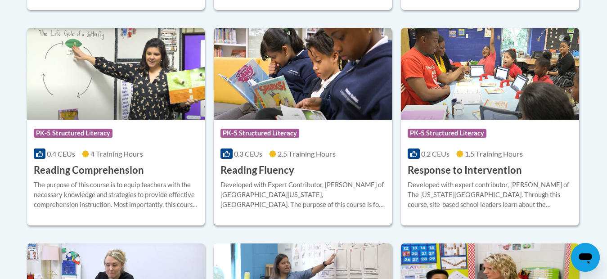
click at [345, 88] on img at bounding box center [303, 74] width 178 height 92
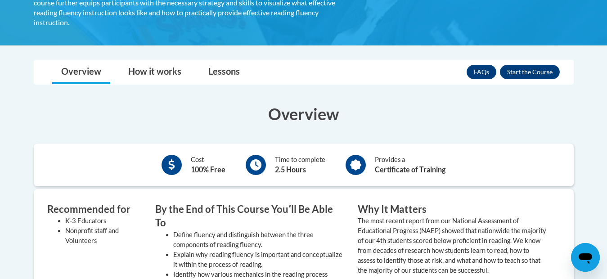
scroll to position [216, 0]
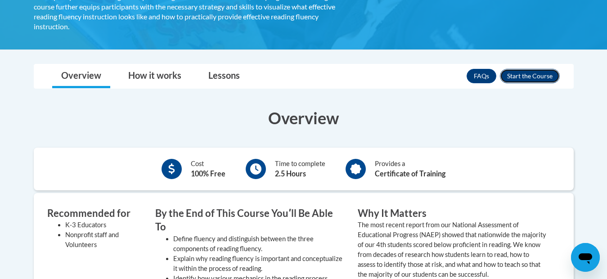
click at [530, 69] on button "Enroll" at bounding box center [530, 76] width 60 height 14
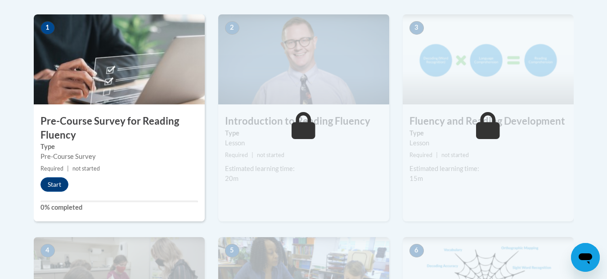
scroll to position [306, 0]
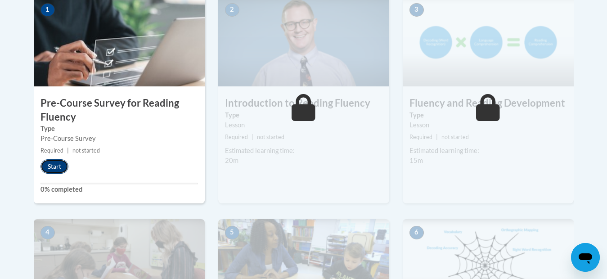
click at [61, 160] on button "Start" at bounding box center [54, 166] width 28 height 14
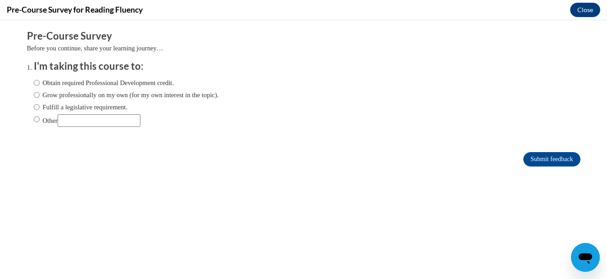
scroll to position [0, 0]
click at [36, 82] on input "Obtain required Professional Development credit." at bounding box center [37, 83] width 6 height 10
radio input "true"
click at [523, 152] on input "Submit feedback" at bounding box center [551, 159] width 57 height 14
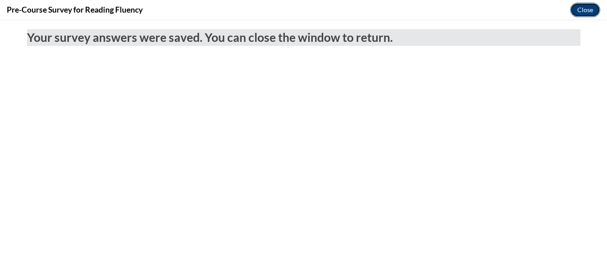
click at [584, 8] on button "Close" at bounding box center [585, 10] width 30 height 14
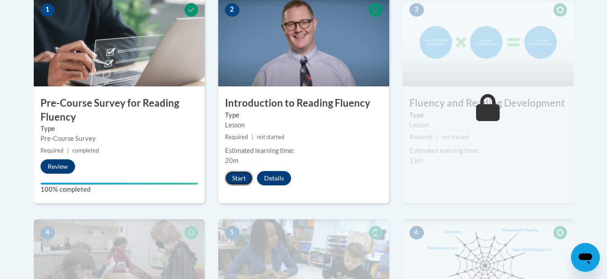
click at [241, 173] on button "Start" at bounding box center [239, 178] width 28 height 14
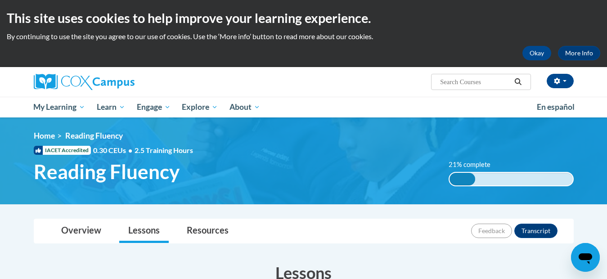
click at [435, 165] on h1 "Reading Fluency" at bounding box center [234, 172] width 415 height 24
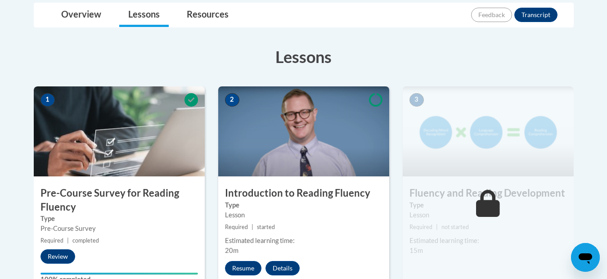
click at [435, 165] on img at bounding box center [487, 131] width 171 height 90
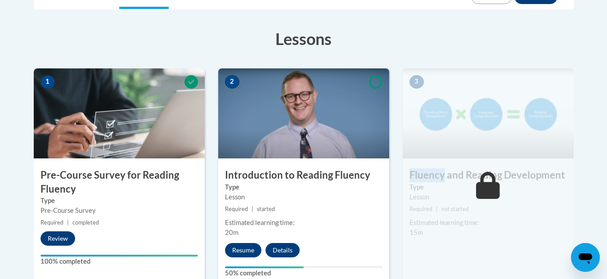
click at [435, 165] on div "3 Fluency and Reading Development Type Lesson Required | not started Estimated …" at bounding box center [487, 177] width 171 height 219
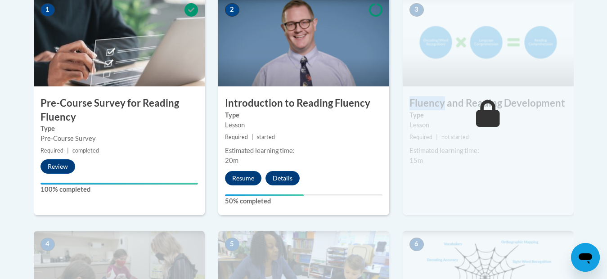
scroll to position [324, 0]
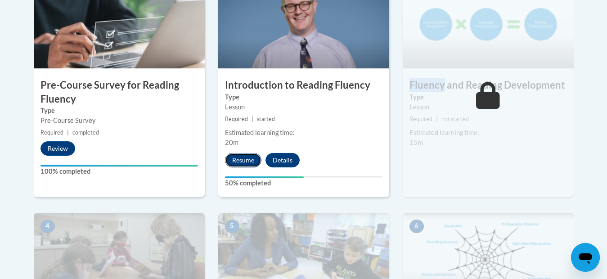
click at [241, 160] on button "Resume" at bounding box center [243, 160] width 36 height 14
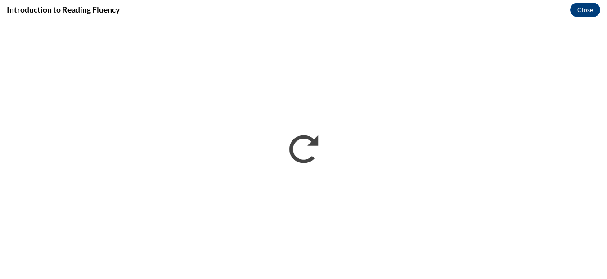
scroll to position [0, 0]
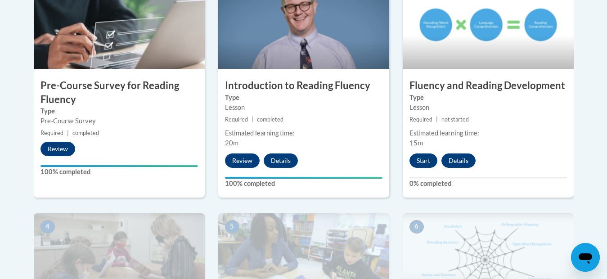
scroll to position [324, 0]
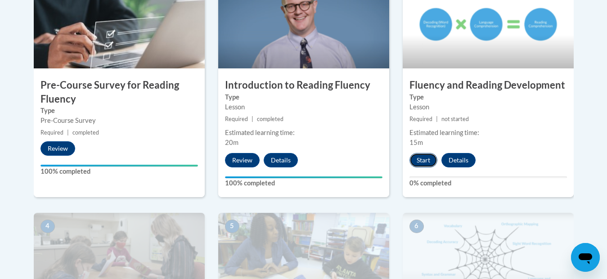
click at [425, 156] on button "Start" at bounding box center [423, 160] width 28 height 14
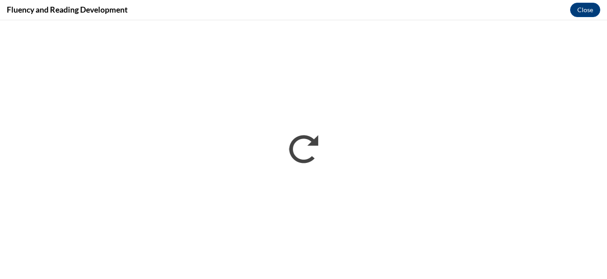
scroll to position [0, 0]
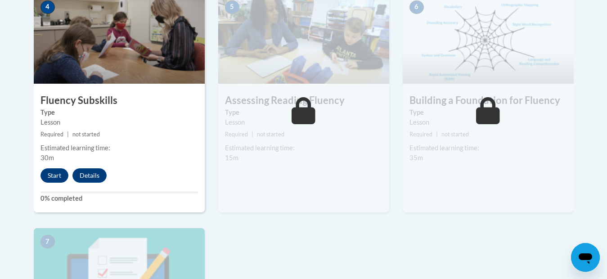
scroll to position [558, 0]
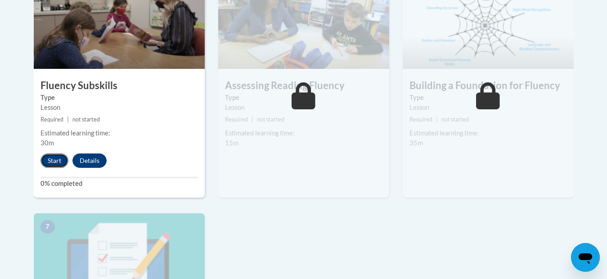
click at [58, 156] on button "Start" at bounding box center [54, 160] width 28 height 14
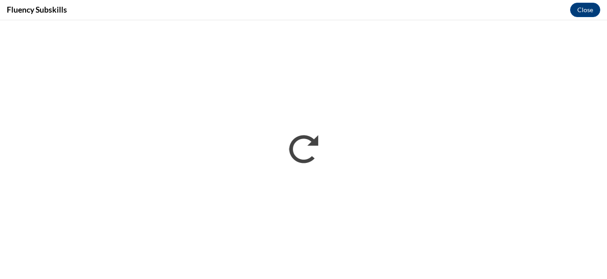
scroll to position [0, 0]
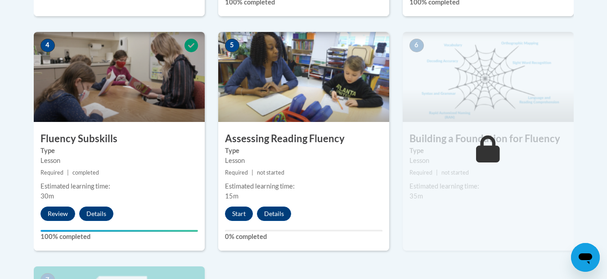
scroll to position [504, 0]
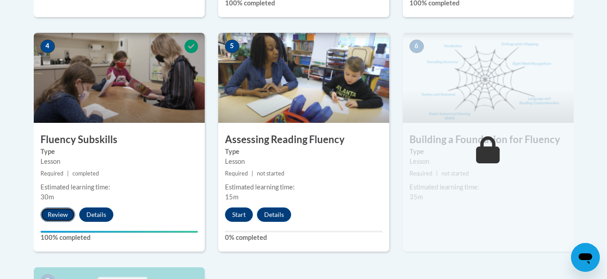
click at [61, 211] on button "Review" at bounding box center [57, 214] width 35 height 14
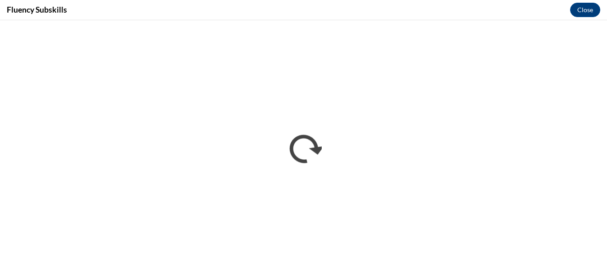
scroll to position [0, 0]
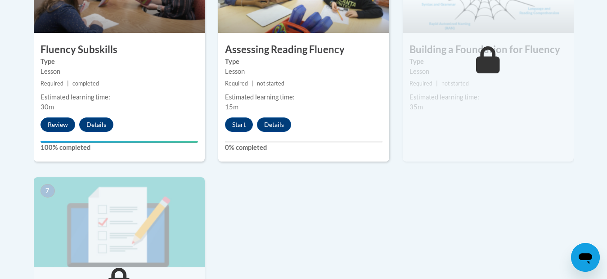
scroll to position [612, 0]
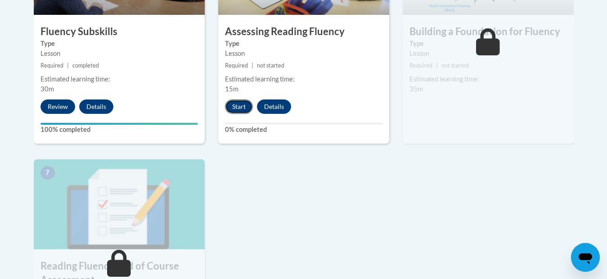
click at [237, 103] on button "Start" at bounding box center [239, 106] width 28 height 14
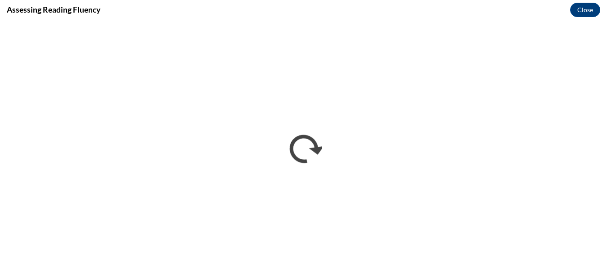
scroll to position [0, 0]
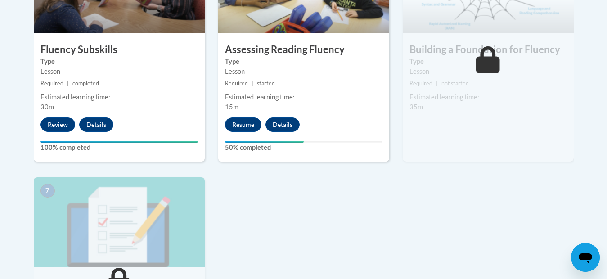
scroll to position [612, 0]
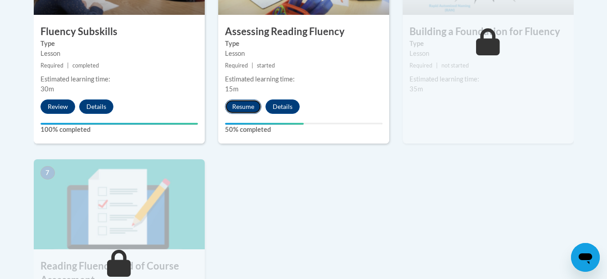
click at [255, 102] on button "Resume" at bounding box center [243, 106] width 36 height 14
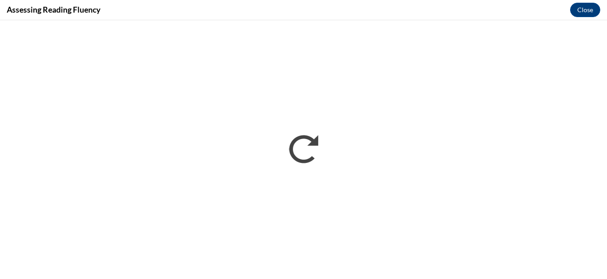
scroll to position [0, 0]
